Goal: Information Seeking & Learning: Understand process/instructions

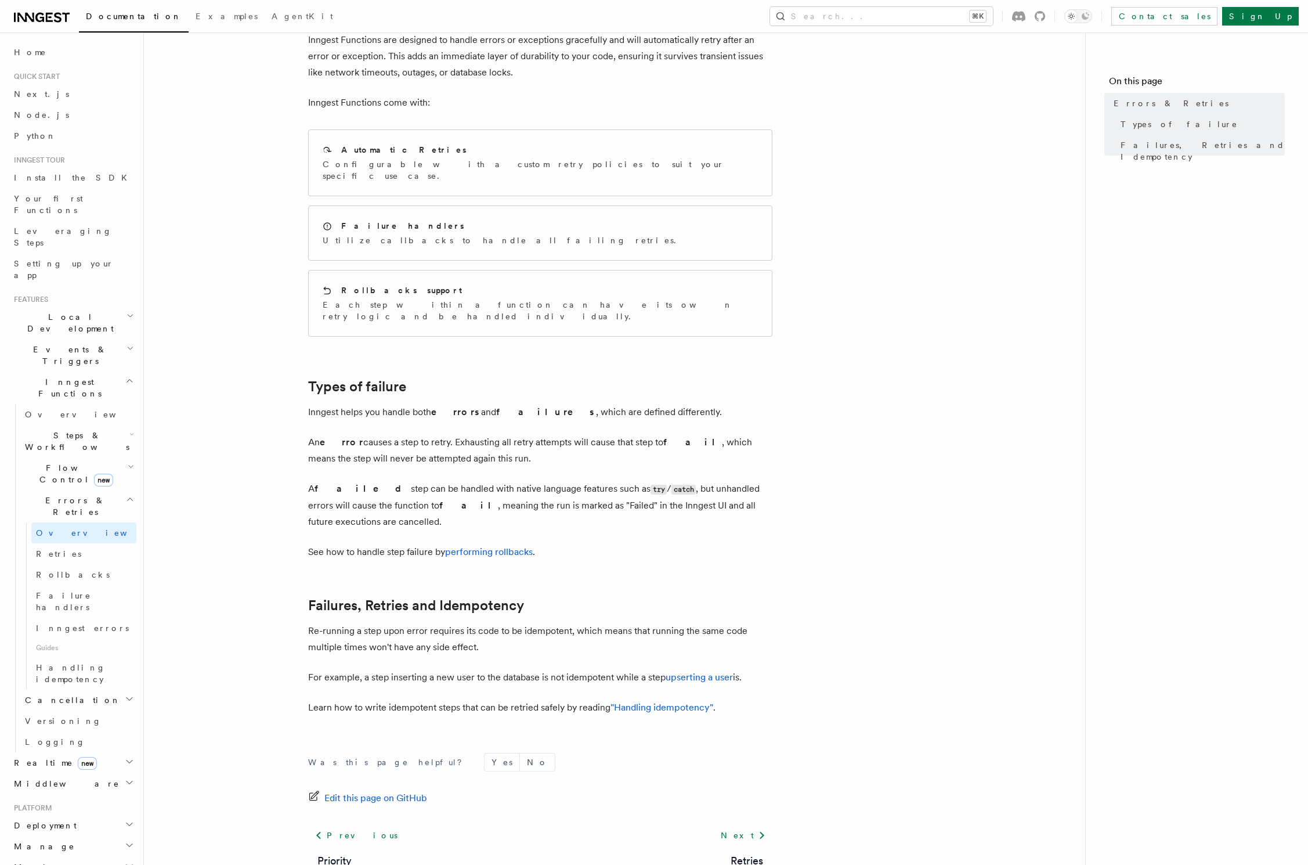
scroll to position [90, 0]
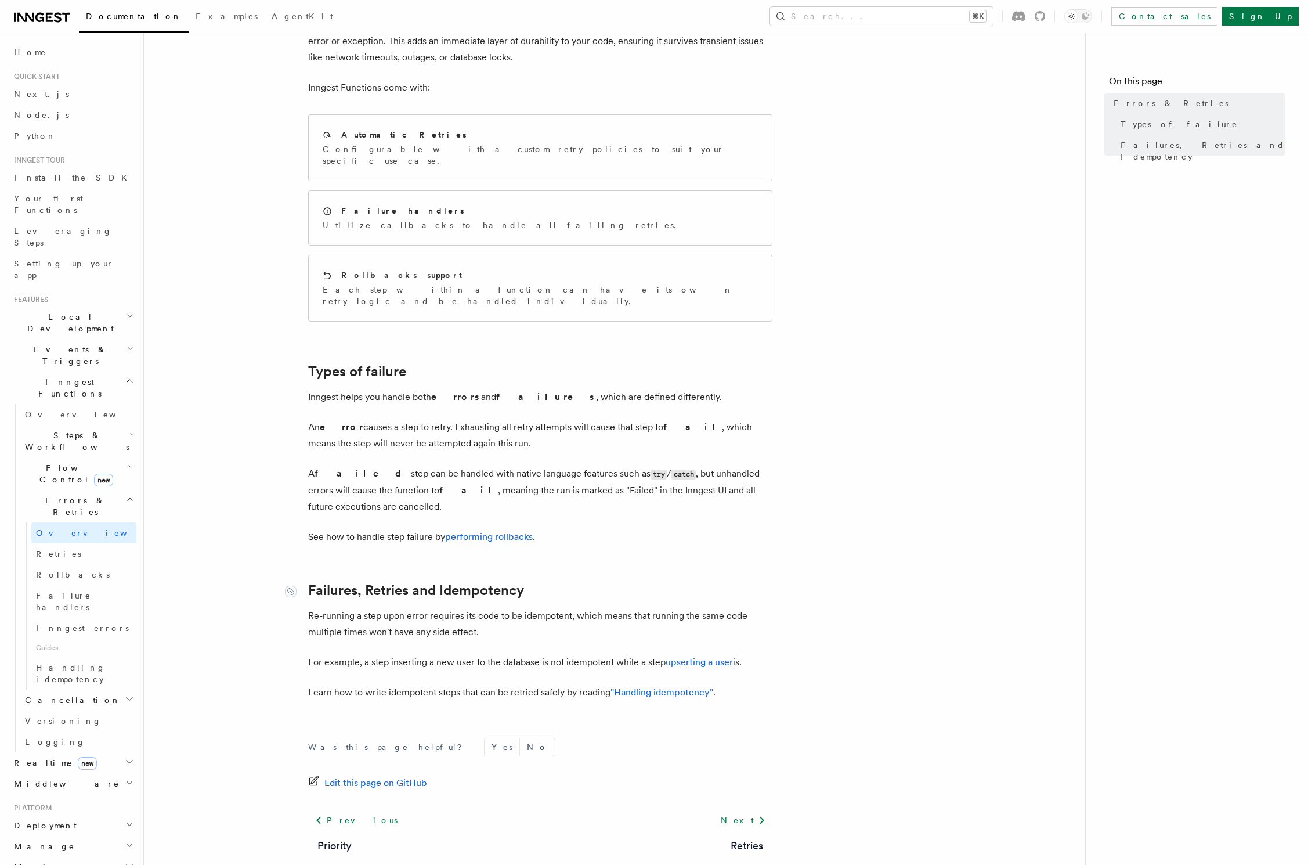
click at [393, 582] on link "Failures, Retries and Idempotency" at bounding box center [416, 590] width 216 height 16
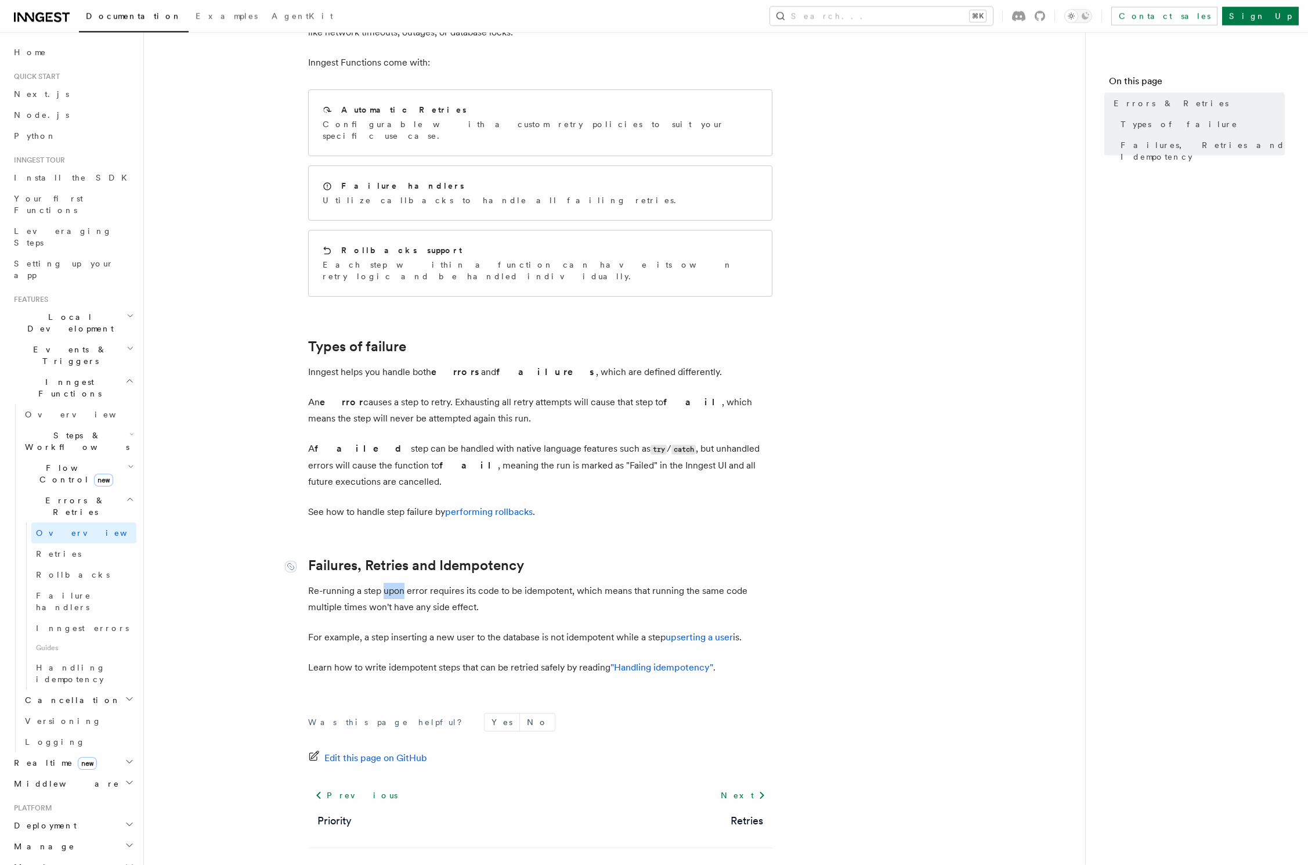
click at [393, 583] on p "Re-running a step upon error requires its code to be idempotent, which means th…" at bounding box center [540, 599] width 464 height 32
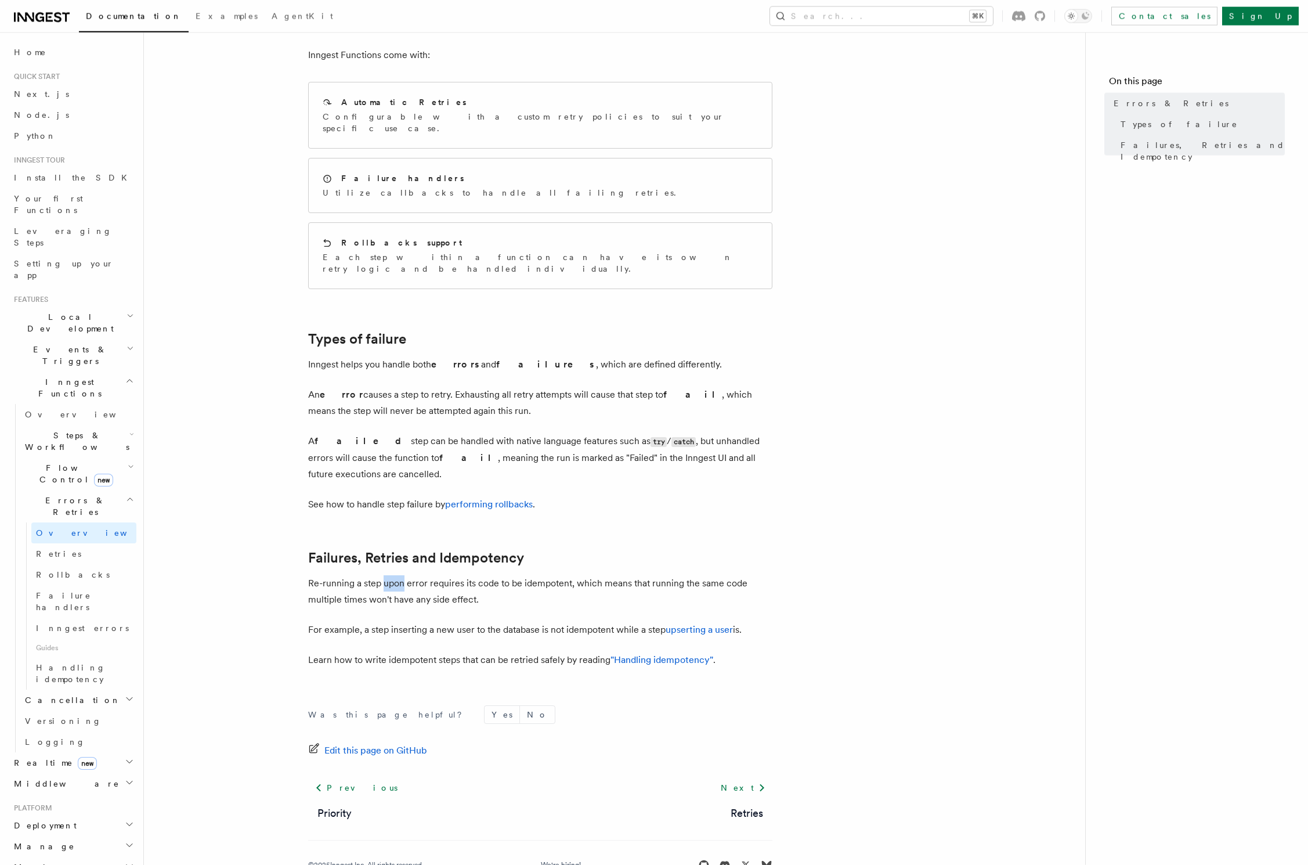
scroll to position [130, 0]
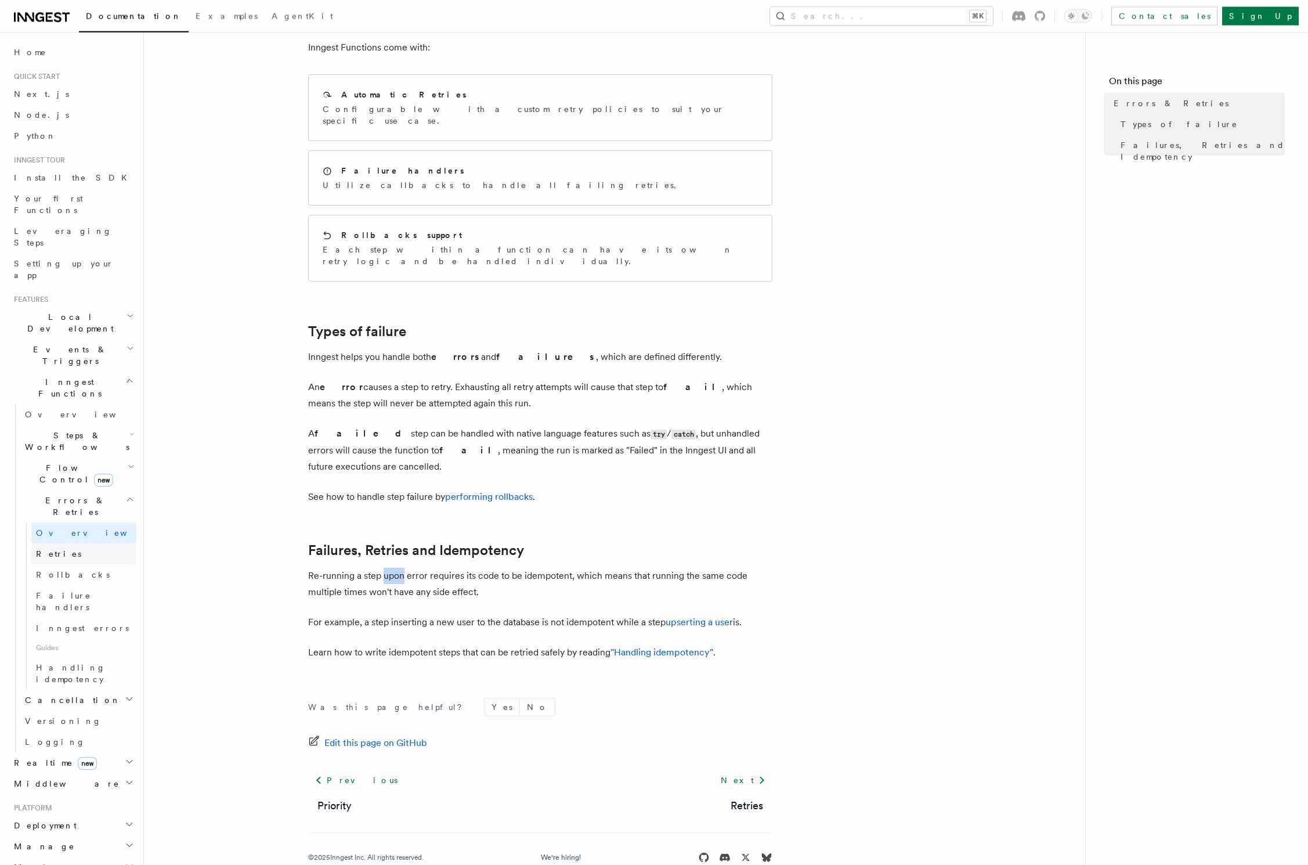
click at [47, 549] on span "Retries" at bounding box center [58, 553] width 45 height 9
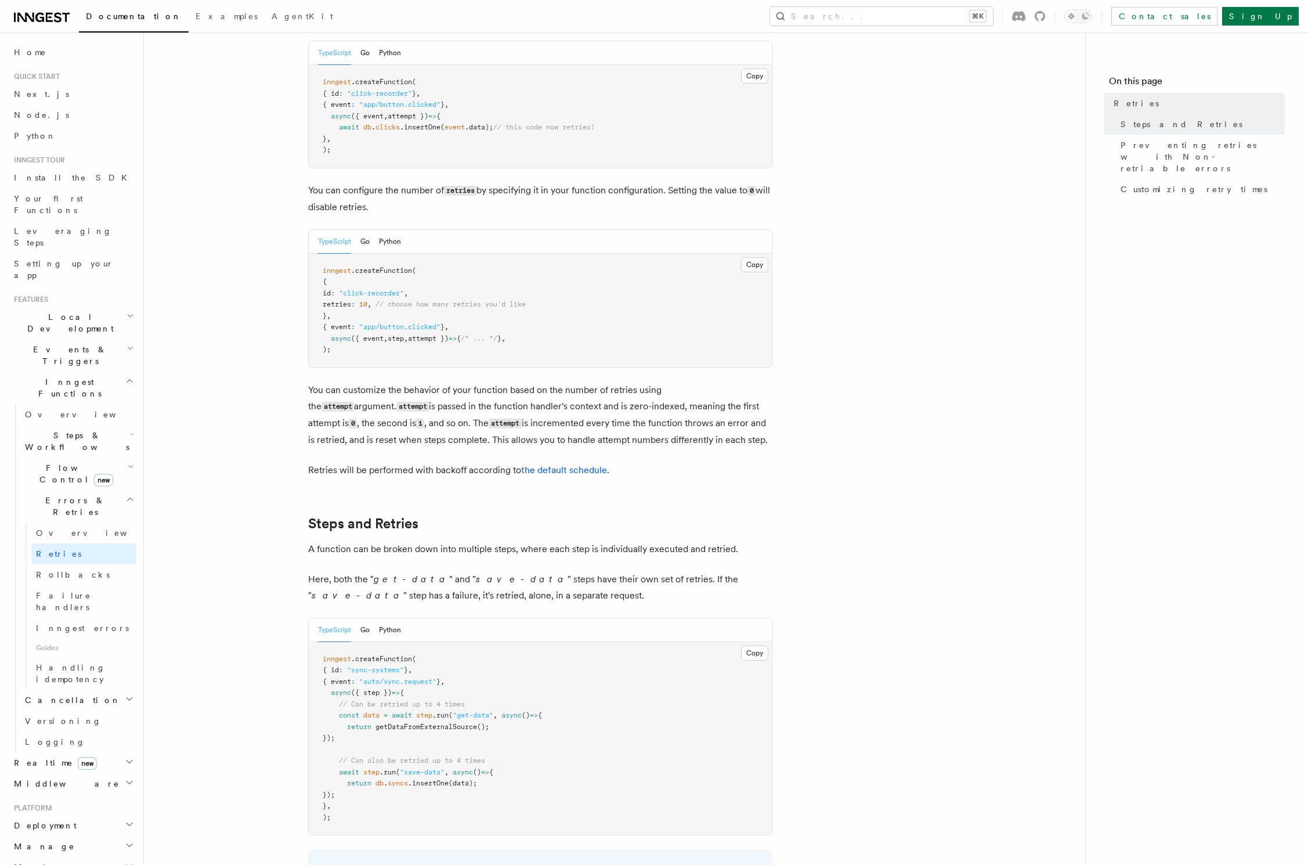
scroll to position [167, 0]
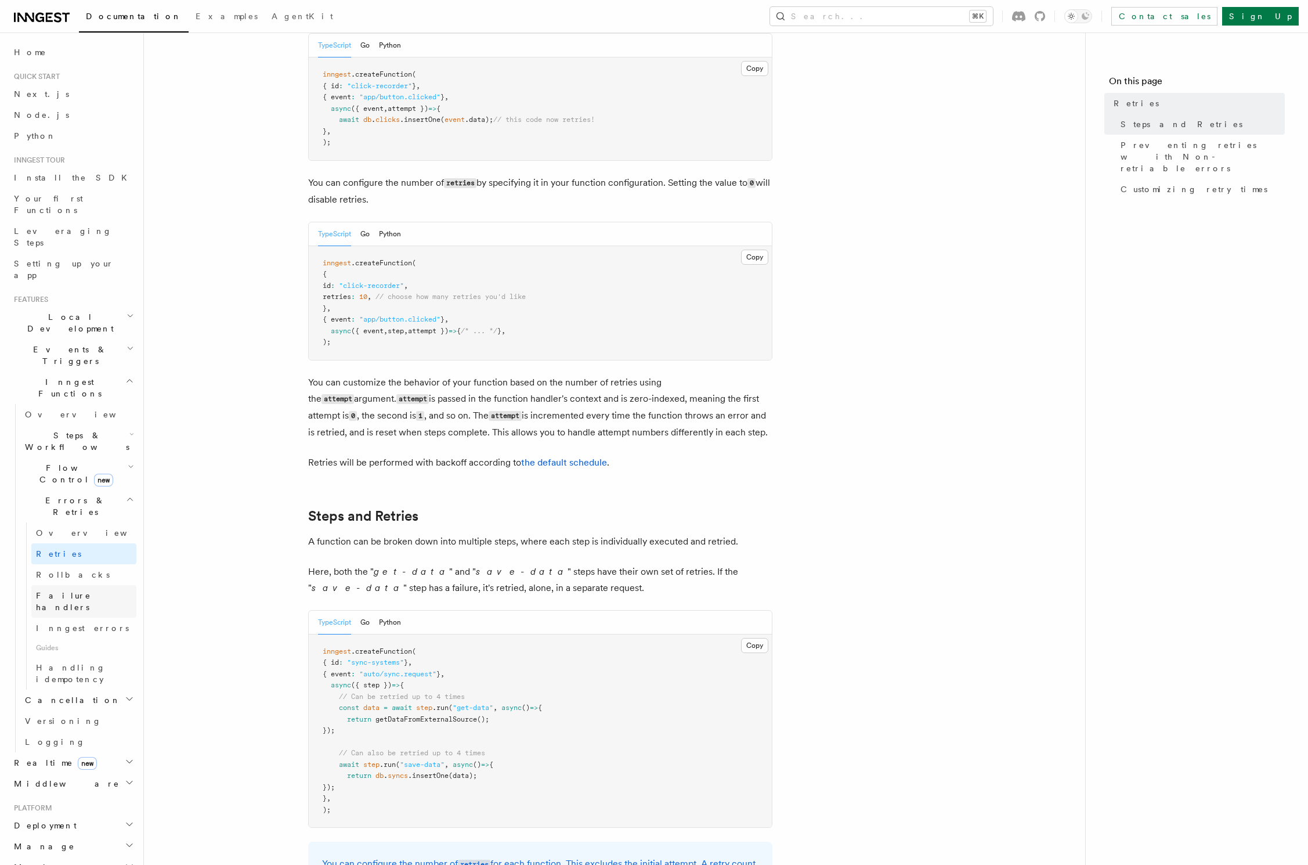
click at [66, 591] on span "Failure handlers" at bounding box center [63, 601] width 55 height 21
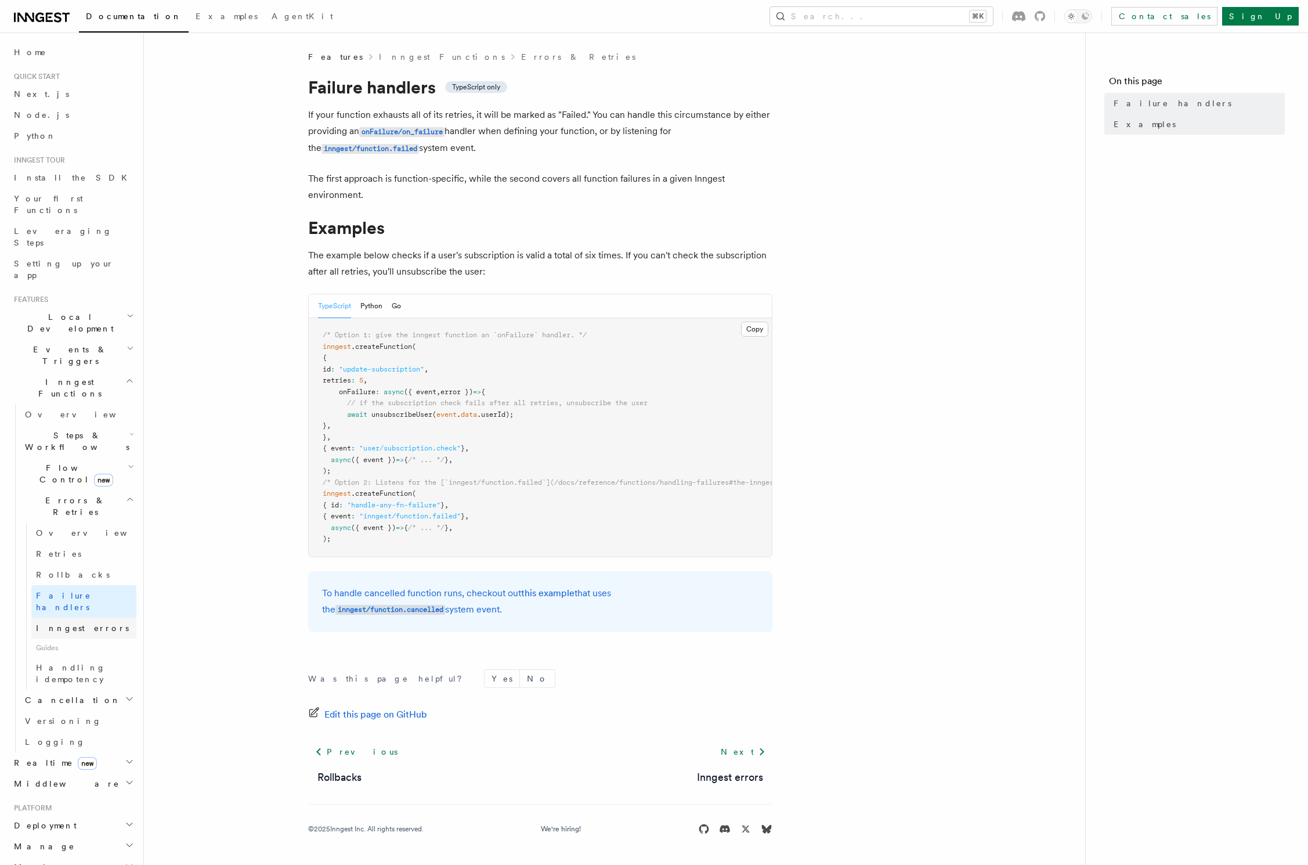
click at [89, 617] on link "Inngest errors" at bounding box center [83, 627] width 105 height 21
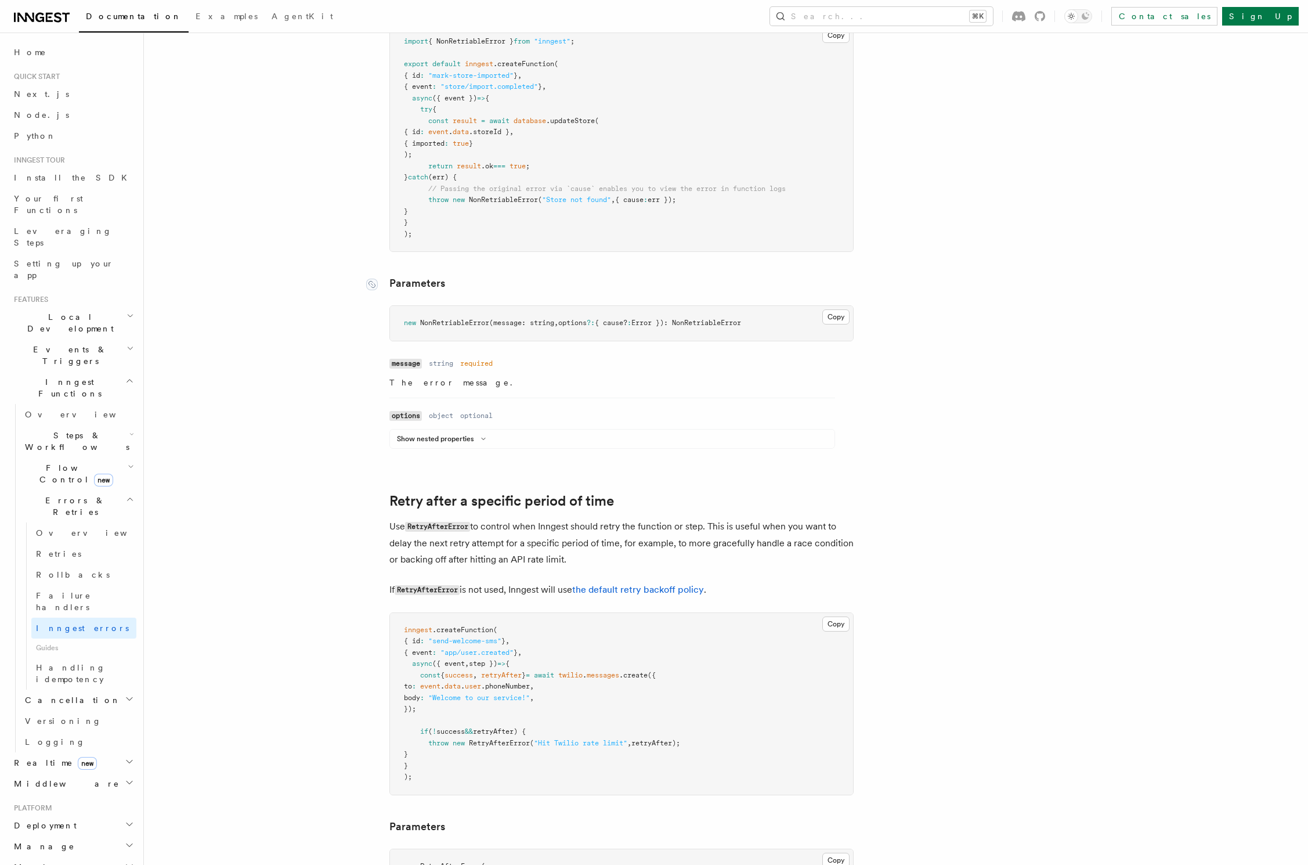
scroll to position [1034, 0]
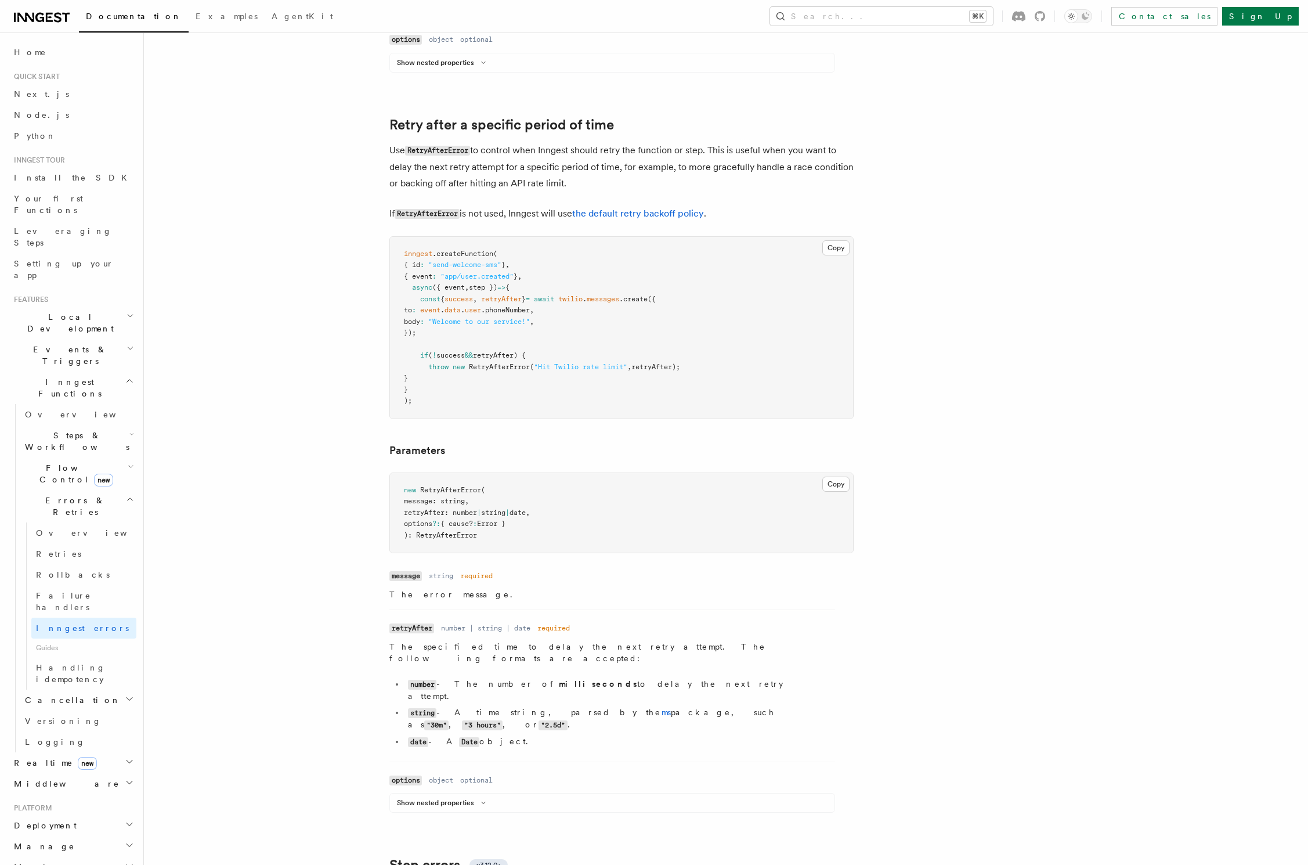
click at [510, 356] on span "retryAfter) {" at bounding box center [499, 355] width 53 height 8
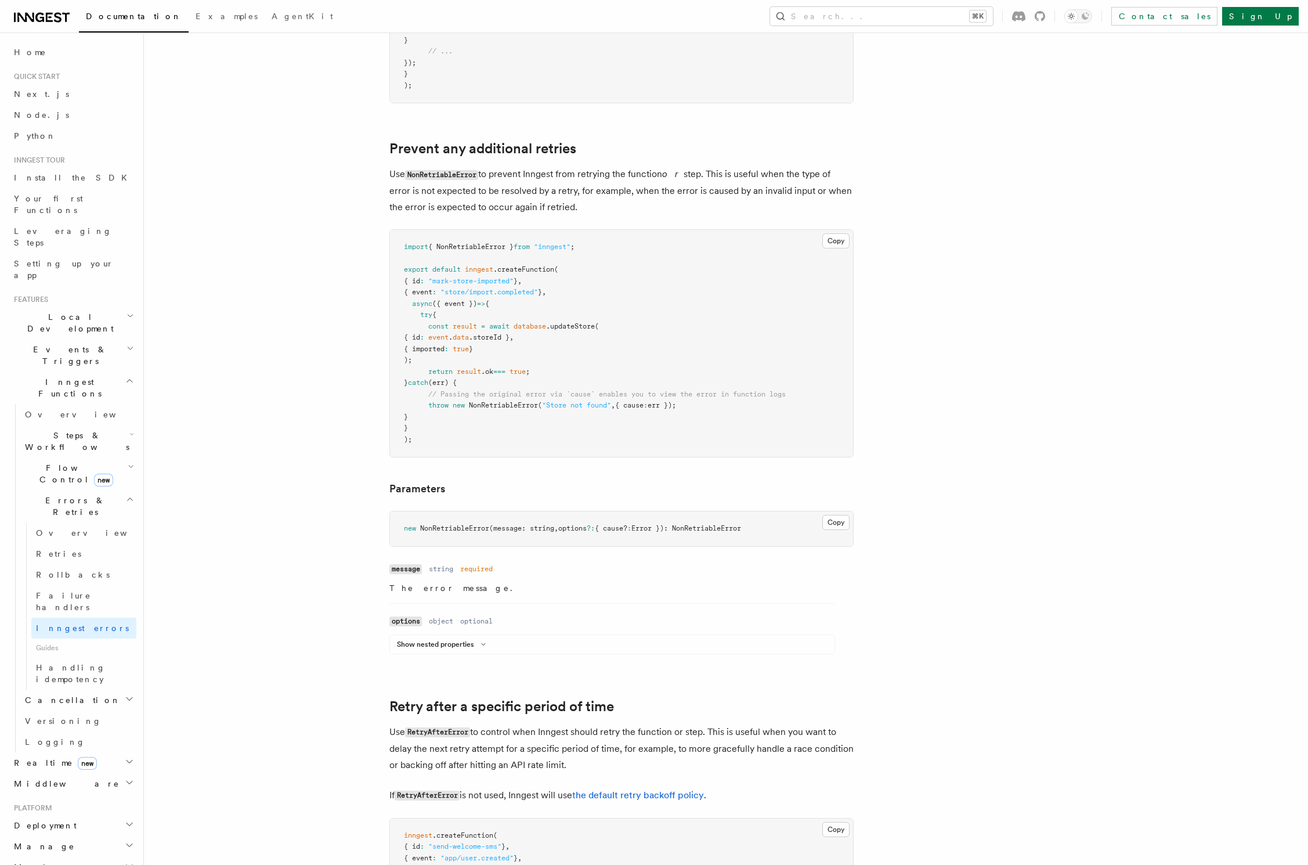
scroll to position [0, 0]
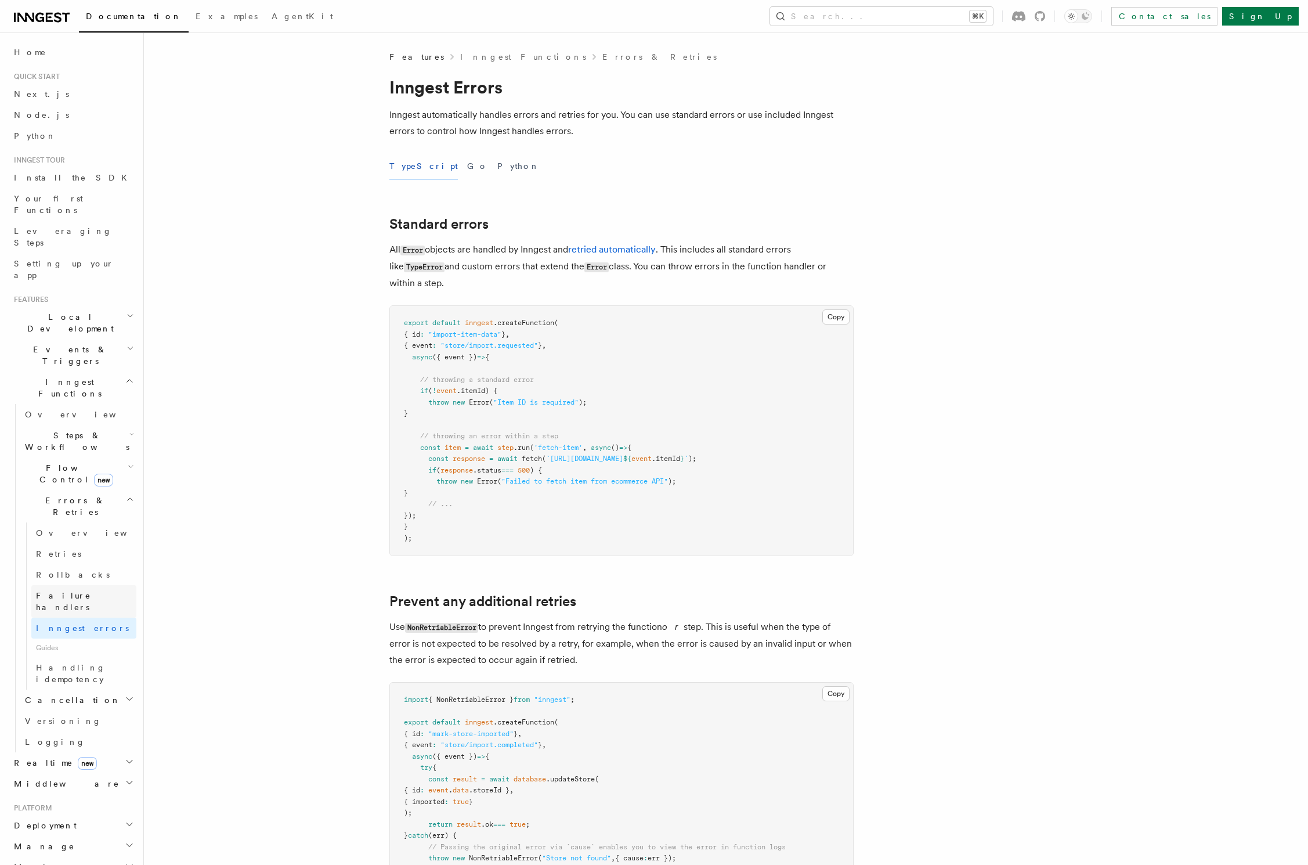
click at [63, 590] on span "Failure handlers" at bounding box center [86, 601] width 100 height 23
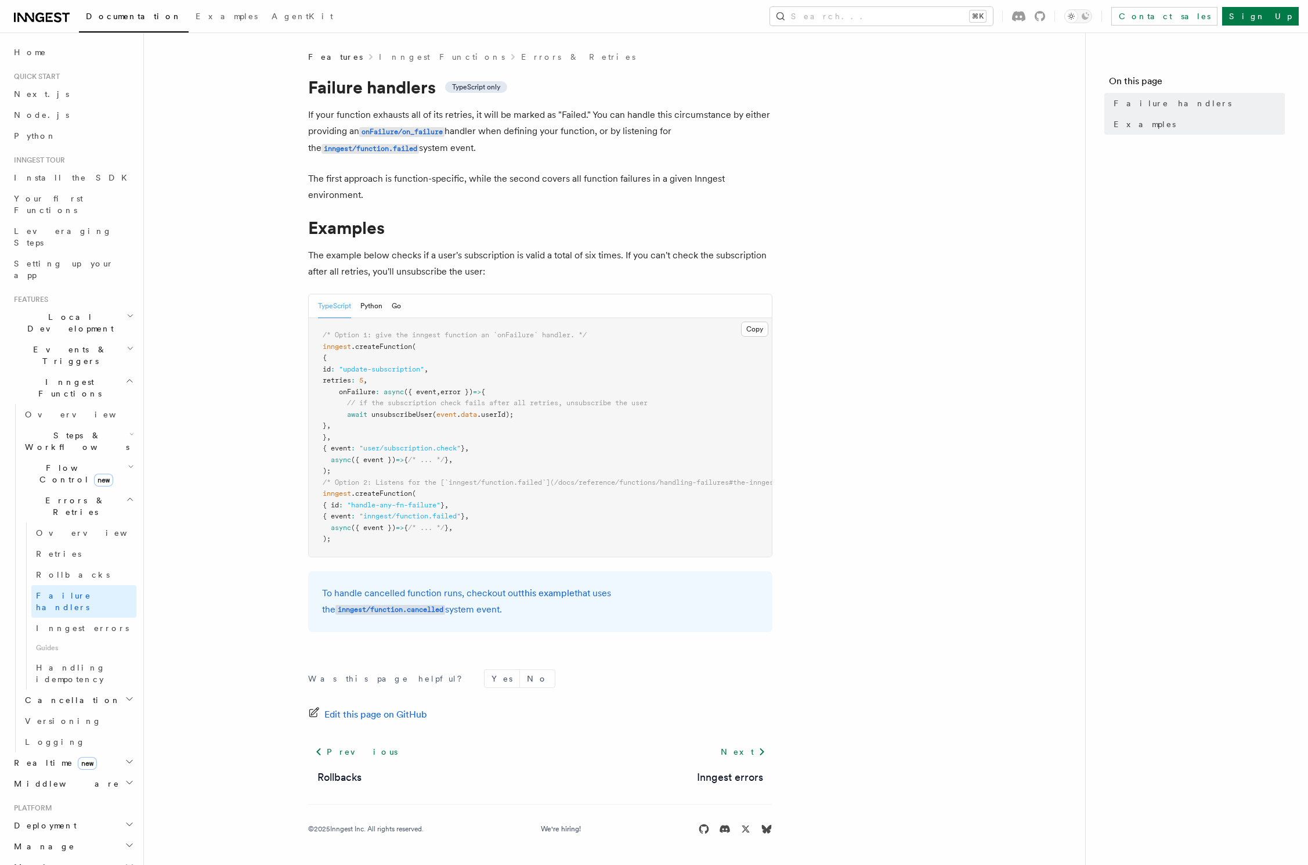
click at [385, 507] on span ""handle-any-fn-failure"" at bounding box center [393, 505] width 93 height 8
click at [384, 522] on pre "/* Option 1: give the inngest function an `onFailure` handler. */ inngest .crea…" at bounding box center [540, 437] width 463 height 238
click at [334, 146] on code "inngest/function.failed" at bounding box center [369, 149] width 97 height 10
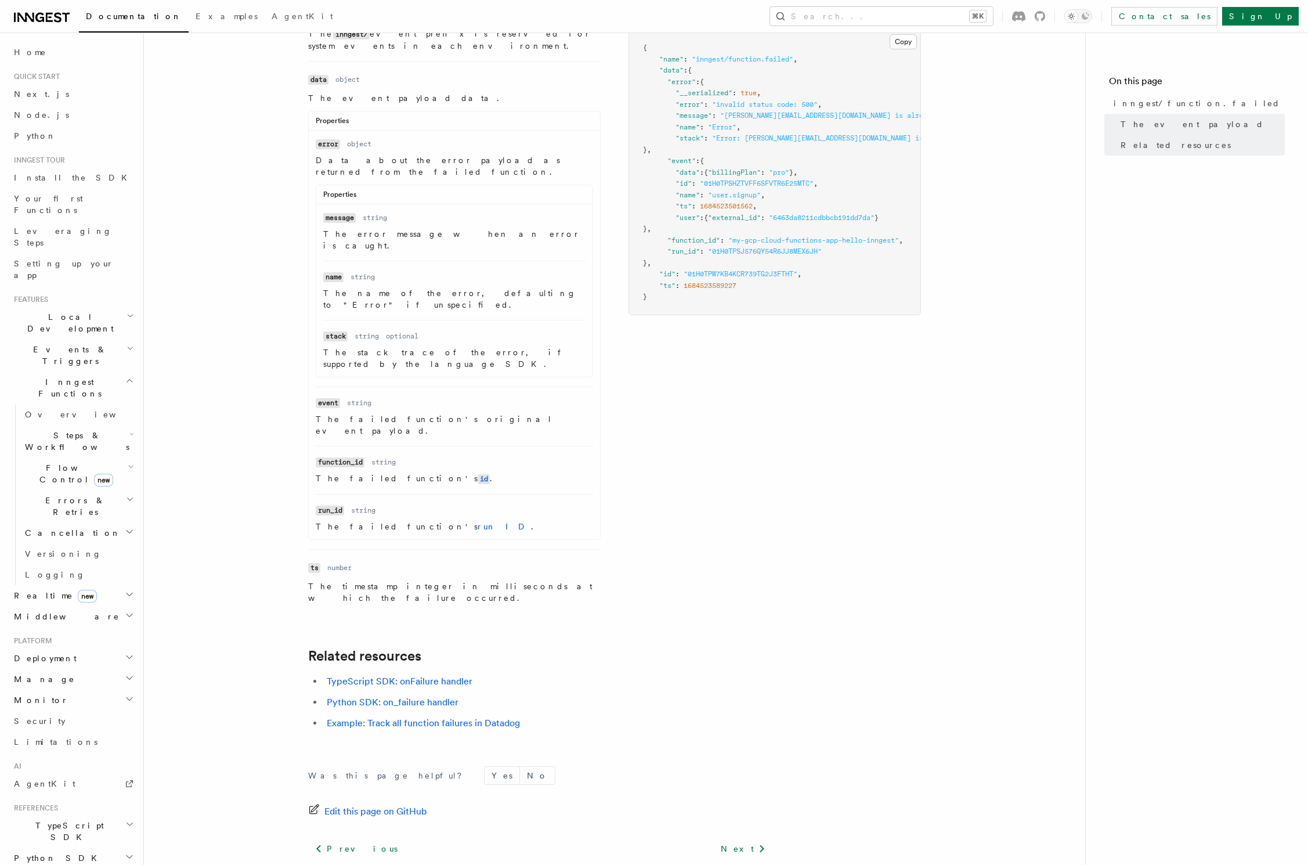
scroll to position [276, 0]
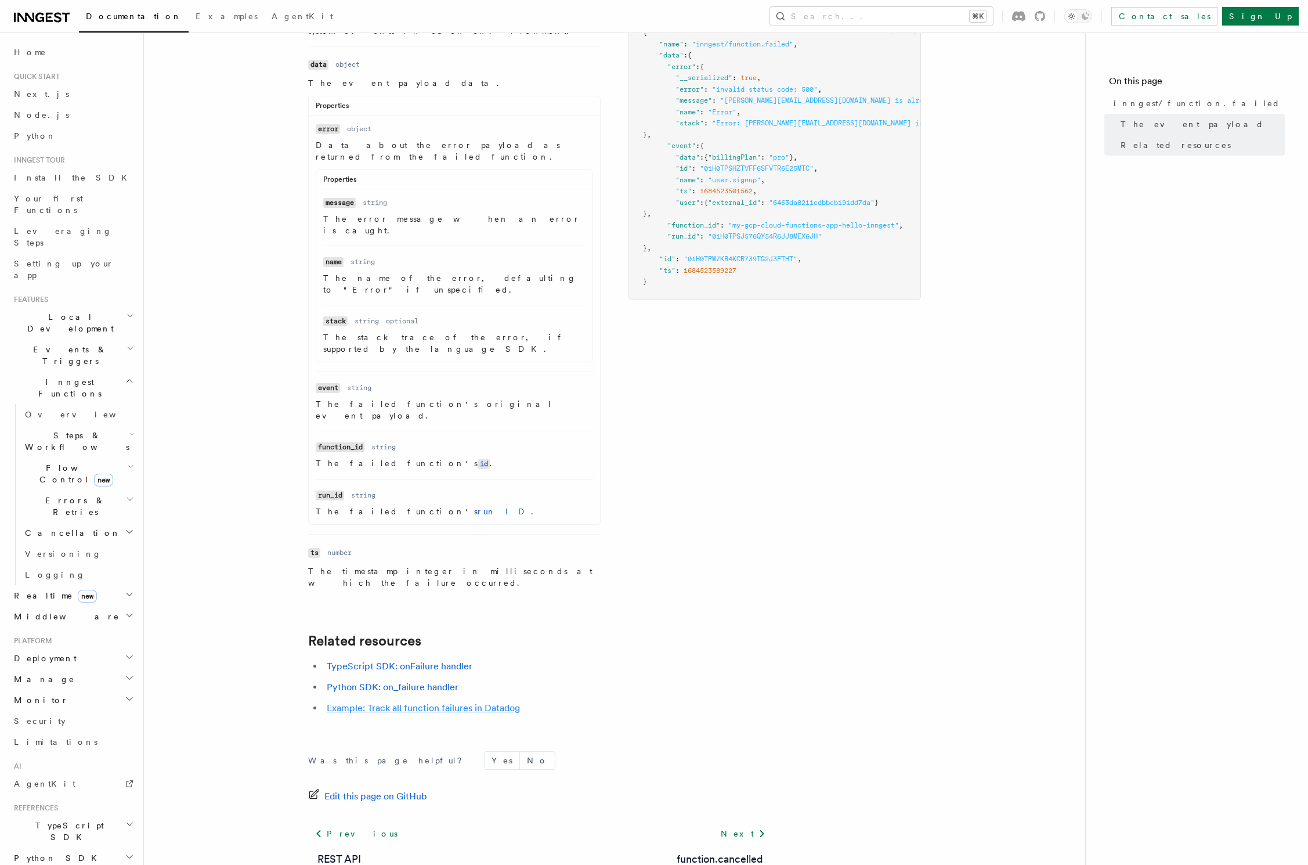
click at [483, 702] on link "Example: Track all function failures in Datadog" at bounding box center [423, 707] width 193 height 11
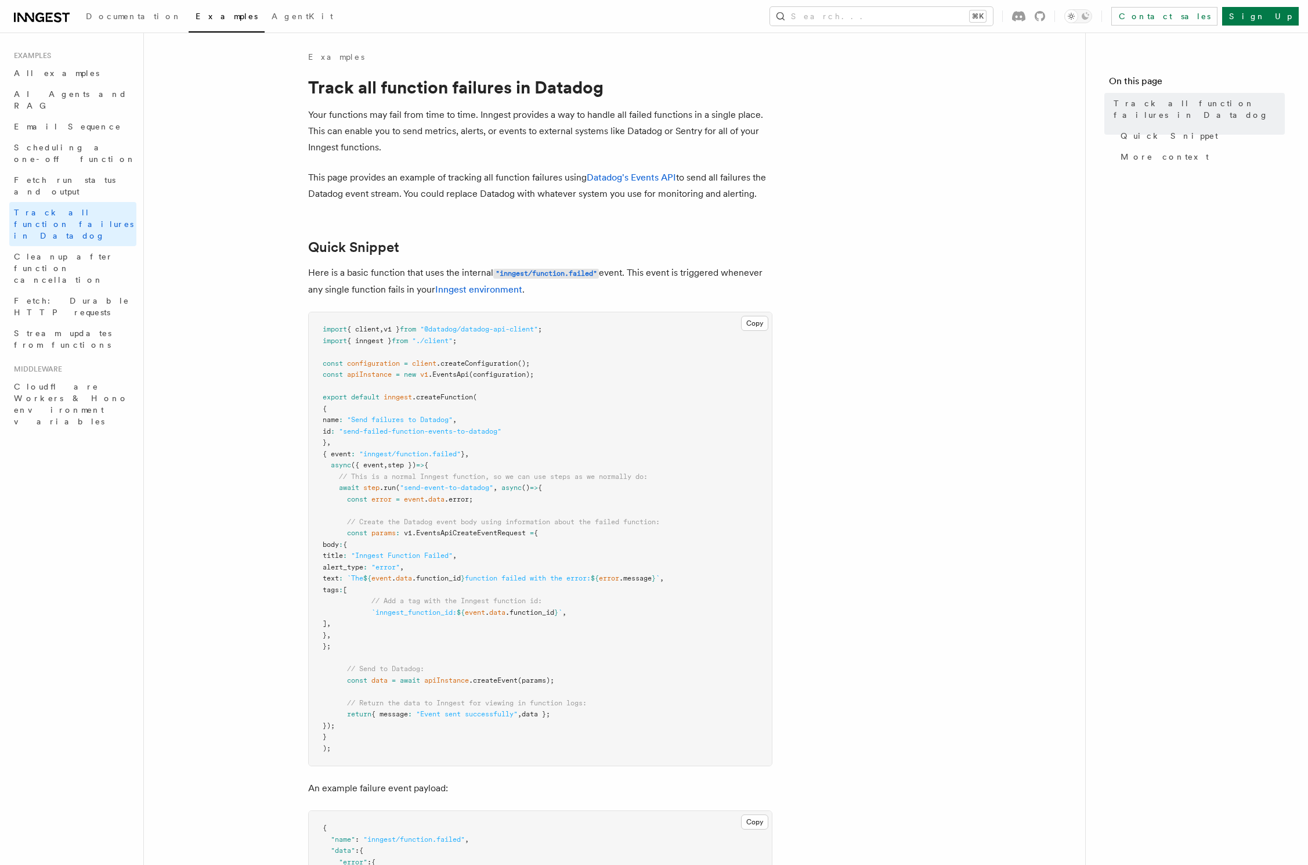
drag, startPoint x: 475, startPoint y: 464, endPoint x: 442, endPoint y: 462, distance: 33.7
click at [442, 462] on pre "import { client , v1 } from "@datadog/datadog-api-client" ; import { inngest } …" at bounding box center [540, 538] width 463 height 453
